Goal: Task Accomplishment & Management: Use online tool/utility

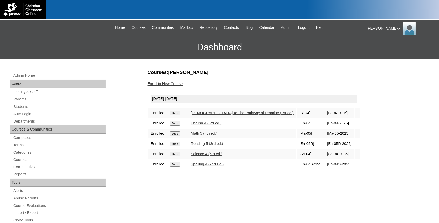
click at [290, 28] on span "Admin" at bounding box center [286, 28] width 11 height 6
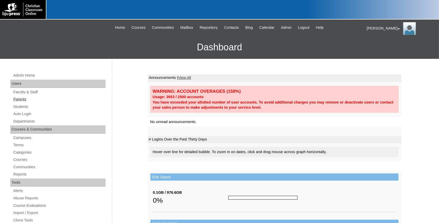
click at [23, 99] on link "Parents" at bounding box center [59, 99] width 93 height 6
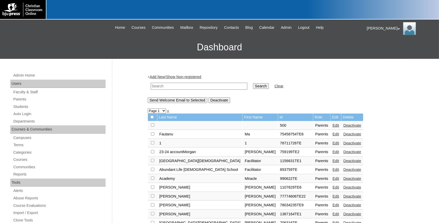
click at [20, 108] on link "Students" at bounding box center [59, 106] width 93 height 6
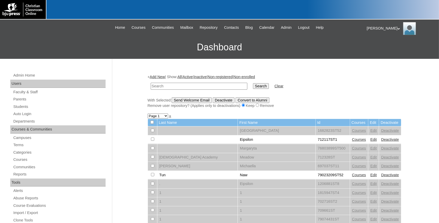
click at [173, 86] on input "text" at bounding box center [199, 86] width 97 height 7
type input "712042"
click at [253, 83] on input "Search" at bounding box center [261, 86] width 16 height 6
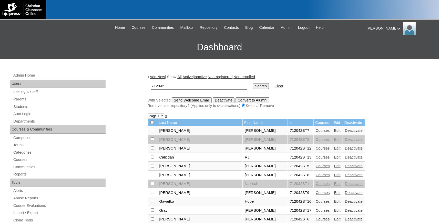
click at [316, 131] on link "Courses" at bounding box center [323, 130] width 14 height 4
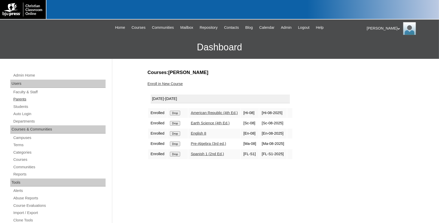
click at [18, 100] on link "Parents" at bounding box center [59, 99] width 93 height 6
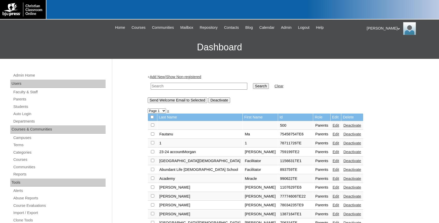
click at [21, 107] on link "Students" at bounding box center [59, 106] width 93 height 6
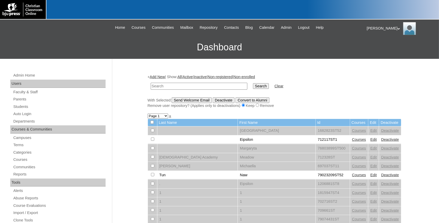
click at [188, 85] on input "text" at bounding box center [199, 86] width 97 height 7
type input "712042"
click at [253, 83] on input "Search" at bounding box center [261, 86] width 16 height 6
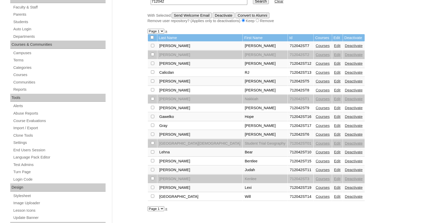
scroll to position [56, 0]
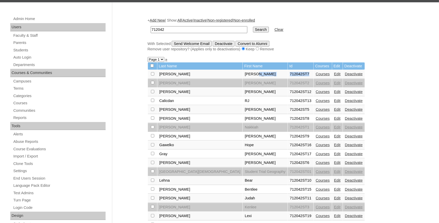
drag, startPoint x: 281, startPoint y: 75, endPoint x: 261, endPoint y: 75, distance: 20.0
click at [255, 75] on tr "Bradley Lyndon 712042ST7 Courses Edit Deactivate" at bounding box center [256, 74] width 217 height 9
copy tr "712042ST7"
click at [23, 49] on link "Students" at bounding box center [59, 50] width 93 height 6
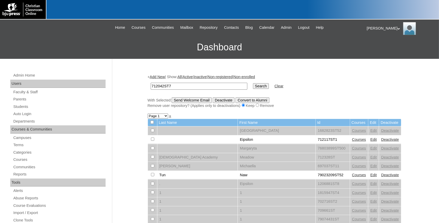
drag, startPoint x: 160, startPoint y: 85, endPoint x: 94, endPoint y: 73, distance: 66.5
click at [151, 83] on input "712042ST7" at bounding box center [199, 86] width 97 height 7
type input "712042ST7"
click at [253, 83] on input "Search" at bounding box center [261, 86] width 16 height 6
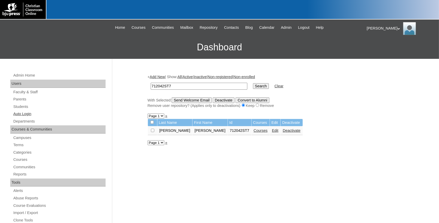
click at [26, 113] on link "Auto Login" at bounding box center [59, 114] width 93 height 6
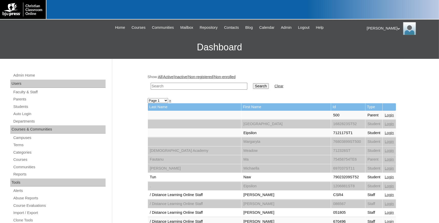
click at [166, 86] on input "text" at bounding box center [199, 86] width 97 height 7
paste input "712042ST7"
drag, startPoint x: 160, startPoint y: 85, endPoint x: 48, endPoint y: 72, distance: 112.6
click at [151, 83] on input "712042ST7" at bounding box center [199, 86] width 97 height 7
type input "712042ST7"
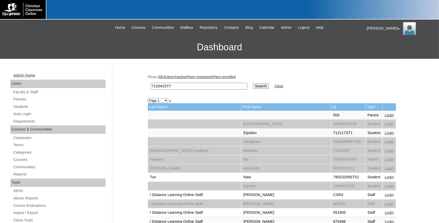
click at [253, 83] on input "Search" at bounding box center [261, 86] width 16 height 6
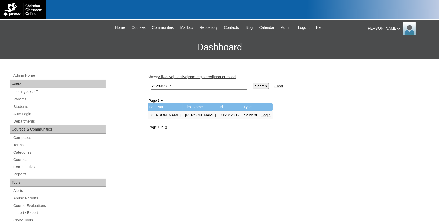
click at [262, 115] on link "Login" at bounding box center [266, 115] width 9 height 4
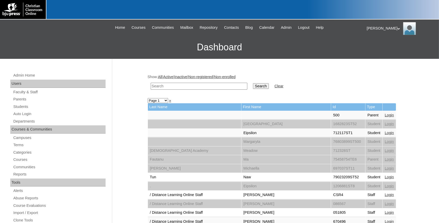
click at [175, 87] on input "text" at bounding box center [199, 86] width 97 height 7
click at [185, 86] on input "text" at bounding box center [199, 86] width 97 height 7
type input "abel"
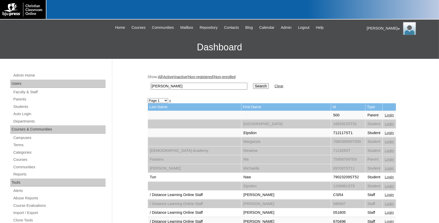
click at [253, 83] on input "Search" at bounding box center [261, 86] width 16 height 6
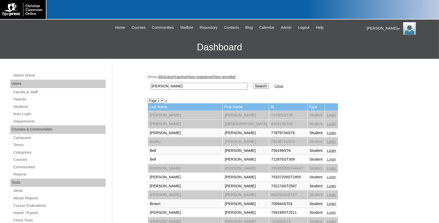
drag, startPoint x: 165, startPoint y: 86, endPoint x: 120, endPoint y: 84, distance: 45.2
click at [151, 84] on input "[PERSON_NAME]" at bounding box center [199, 86] width 97 height 7
click at [168, 84] on input "text" at bounding box center [199, 86] width 97 height 7
type input "712042"
click at [253, 83] on input "Search" at bounding box center [261, 86] width 16 height 6
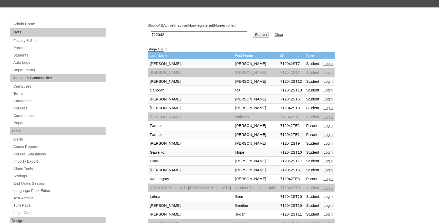
scroll to position [56, 0]
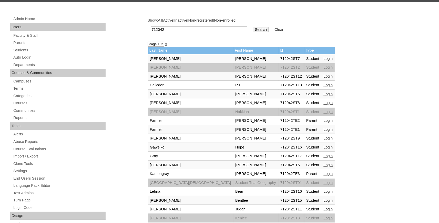
click at [324, 103] on link "Login" at bounding box center [328, 103] width 9 height 4
